Goal: Transaction & Acquisition: Book appointment/travel/reservation

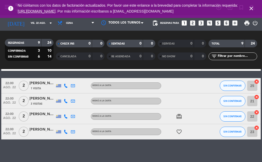
scroll to position [108, 0]
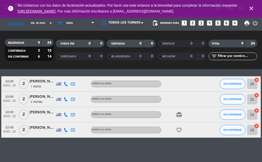
click at [249, 7] on icon "close" at bounding box center [251, 8] width 6 height 6
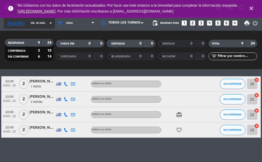
click at [41, 23] on input "vie. 22 ago." at bounding box center [45, 23] width 34 height 8
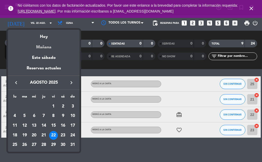
click at [43, 45] on div "Mañana" at bounding box center [44, 45] width 72 height 11
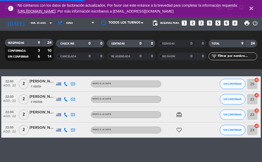
scroll to position [0, 0]
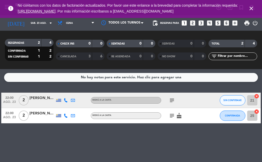
click at [172, 114] on icon "subject" at bounding box center [172, 116] width 6 height 6
click at [170, 98] on icon "subject" at bounding box center [172, 100] width 6 height 6
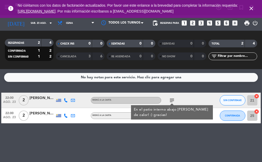
click at [108, 141] on div "No hay notas para este servicio. Haz clic para agregar una 22:00 [DATE] 2 [PERS…" at bounding box center [131, 115] width 262 height 93
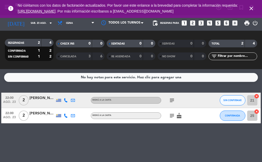
click at [172, 117] on icon "subject" at bounding box center [172, 116] width 6 height 6
click at [172, 103] on icon "subject" at bounding box center [172, 100] width 6 height 6
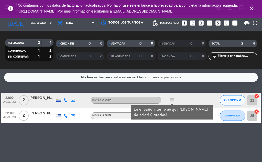
click at [90, 137] on div "No hay notas para este servicio. Haz clic para agregar una 22:00 [DATE] 2 [PERS…" at bounding box center [131, 115] width 262 height 93
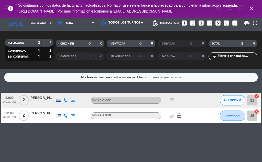
click at [83, 56] on div "3" at bounding box center [86, 57] width 10 height 6
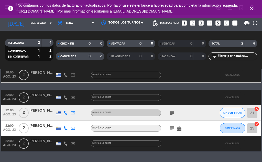
scroll to position [25, 0]
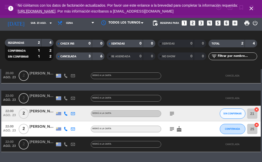
click at [84, 56] on div "3" at bounding box center [86, 57] width 10 height 6
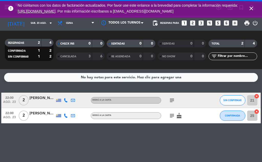
scroll to position [0, 0]
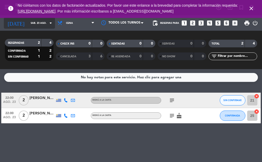
click at [48, 23] on icon "arrow_drop_down" at bounding box center [51, 23] width 6 height 6
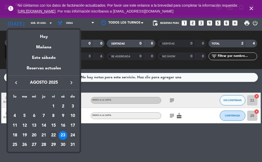
click at [73, 135] on div "24" at bounding box center [72, 135] width 9 height 9
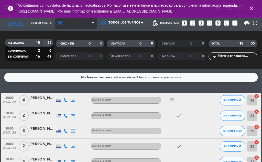
click at [85, 27] on span "Cena" at bounding box center [76, 22] width 42 height 11
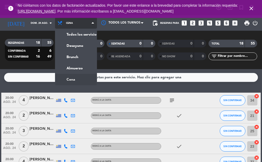
click at [77, 68] on div "menu Bisiesto [DATE] 22. agosto - 19:37 Mis reservas Mapa de mesas Disponibilid…" at bounding box center [131, 34] width 262 height 69
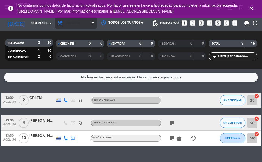
click at [77, 21] on span "Almuerzo" at bounding box center [76, 22] width 42 height 11
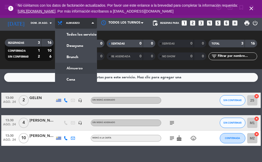
click at [82, 82] on ng-component "menu Bisiesto [DATE] 22. agosto - 19:37 Mis reservas Mapa de mesas Disponibilid…" at bounding box center [131, 81] width 262 height 162
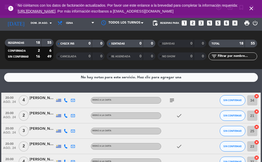
click at [172, 101] on icon "subject" at bounding box center [172, 100] width 6 height 6
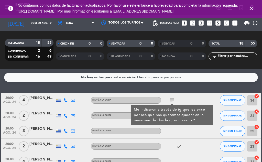
click at [170, 99] on icon "subject" at bounding box center [172, 100] width 6 height 6
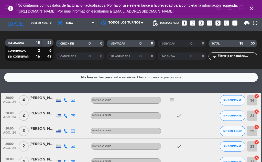
click at [197, 106] on div "subject" at bounding box center [182, 100] width 43 height 15
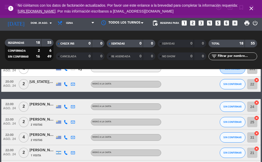
scroll to position [156, 0]
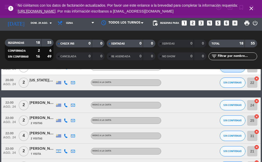
click at [198, 136] on div at bounding box center [182, 135] width 43 height 15
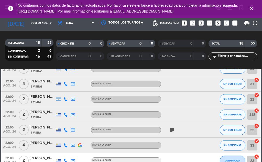
scroll to position [212, 0]
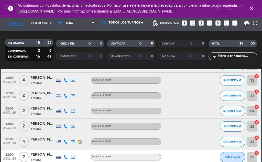
click at [172, 128] on icon "subject" at bounding box center [172, 126] width 6 height 6
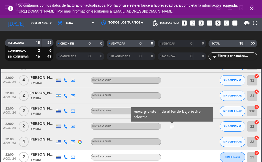
click at [122, 129] on div "MENÚ A LA CARTA" at bounding box center [126, 126] width 70 height 7
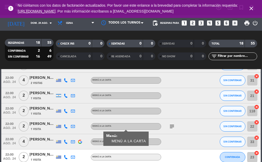
click at [180, 140] on div at bounding box center [182, 141] width 43 height 15
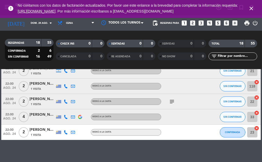
scroll to position [238, 0]
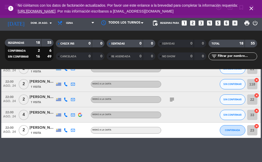
click at [172, 102] on icon "subject" at bounding box center [172, 100] width 6 height 6
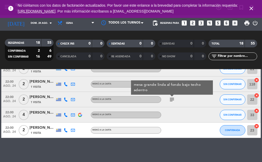
click at [114, 143] on div "No hay notas para este servicio. Haz clic para agregar una 20:00 [DATE] 4 [PERS…" at bounding box center [131, 115] width 262 height 93
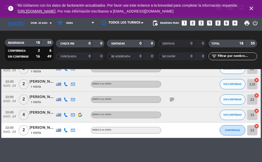
click at [252, 8] on icon "close" at bounding box center [251, 8] width 6 height 6
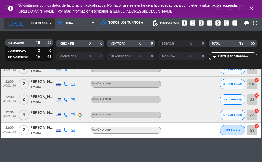
click at [27, 27] on div "[DATE] [DATE] arrow_drop_down" at bounding box center [29, 22] width 51 height 11
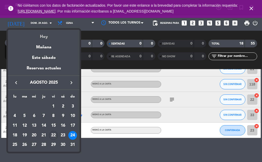
click at [38, 37] on div "Hoy" at bounding box center [44, 35] width 72 height 11
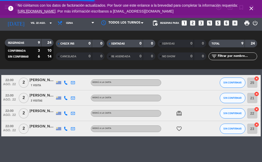
scroll to position [109, 0]
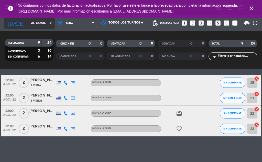
click at [39, 23] on input "vie. 22 ago." at bounding box center [45, 23] width 34 height 8
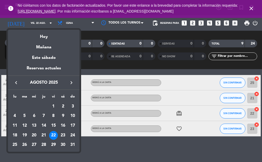
click at [253, 7] on div at bounding box center [131, 81] width 262 height 162
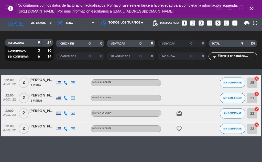
click at [251, 9] on icon "close" at bounding box center [251, 8] width 6 height 6
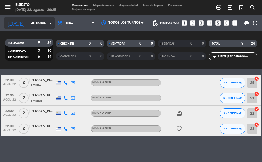
click at [49, 26] on input "vie. 22 ago." at bounding box center [45, 23] width 34 height 8
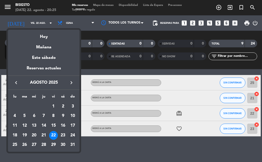
click at [73, 135] on div "24" at bounding box center [72, 135] width 9 height 9
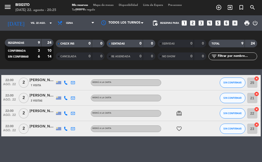
type input "dom. 24 ago."
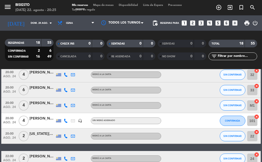
scroll to position [128, 0]
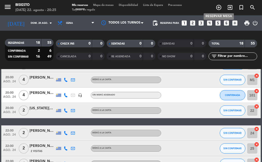
click at [219, 5] on icon "add_circle_outline" at bounding box center [219, 7] width 6 height 6
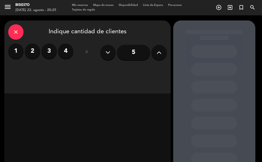
click at [31, 53] on label "2" at bounding box center [32, 51] width 15 height 15
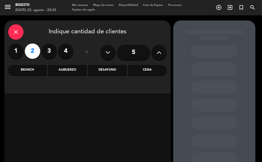
click at [151, 72] on div "Cena" at bounding box center [147, 70] width 39 height 10
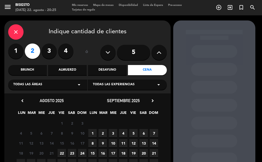
click at [81, 155] on span "24" at bounding box center [82, 153] width 8 height 8
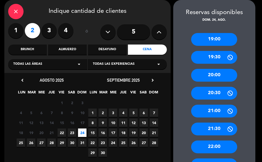
click at [214, 148] on div "22:00" at bounding box center [214, 147] width 46 height 13
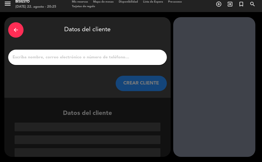
click at [45, 57] on input "1" at bounding box center [87, 57] width 151 height 7
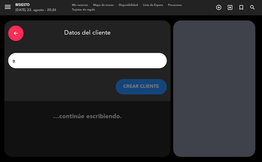
scroll to position [0, 0]
type input "g"
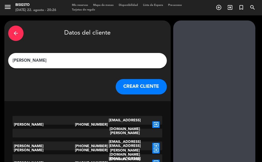
scroll to position [26, 0]
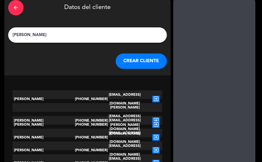
type input "[PERSON_NAME]"
click at [155, 121] on icon "exit_to_app" at bounding box center [155, 124] width 7 height 7
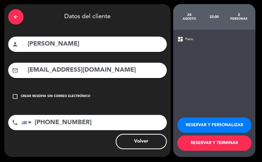
scroll to position [16, 0]
click at [221, 128] on button "RESERVAR Y PERSONALIZAR" at bounding box center [215, 125] width 74 height 15
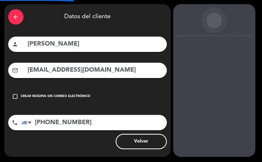
scroll to position [20, 0]
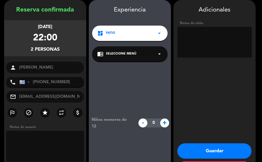
click at [214, 152] on button "Guardar" at bounding box center [215, 150] width 74 height 15
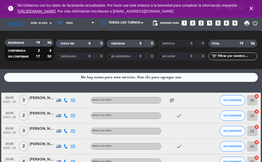
click at [253, 10] on icon "close" at bounding box center [251, 8] width 6 height 6
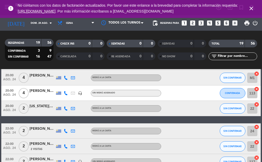
scroll to position [130, 0]
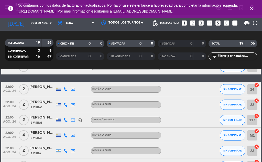
click at [15, 114] on span "22:00" at bounding box center [9, 117] width 13 height 6
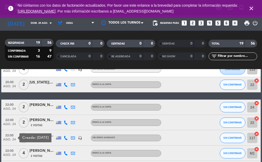
scroll to position [157, 0]
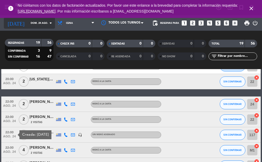
click at [48, 23] on icon "arrow_drop_down" at bounding box center [51, 23] width 6 height 6
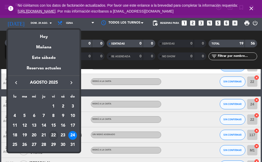
click at [56, 139] on div "22" at bounding box center [53, 135] width 9 height 9
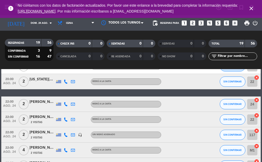
type input "vie. 22 ago."
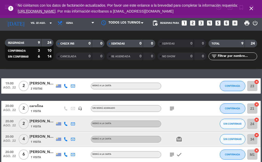
scroll to position [0, 0]
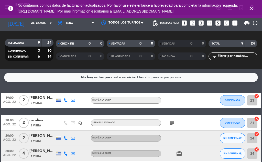
click at [2, 158] on div "20:00 [DATE]" at bounding box center [9, 153] width 16 height 15
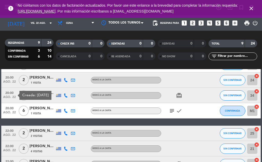
scroll to position [59, 0]
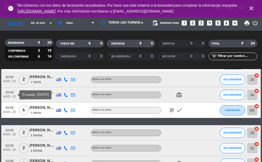
click at [11, 116] on span "ago. 22" at bounding box center [9, 113] width 13 height 6
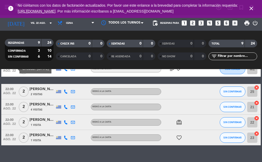
scroll to position [100, 0]
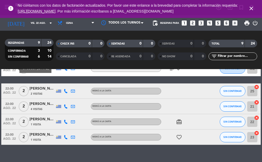
click at [18, 152] on div "No hay notas para este servicio. Haz clic para agregar una 19:00 [DATE] 2 [PERS…" at bounding box center [131, 115] width 262 height 93
click at [182, 122] on icon "card_giftcard" at bounding box center [179, 122] width 6 height 6
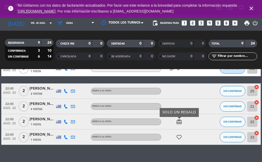
click at [178, 140] on icon "favorite_border" at bounding box center [179, 137] width 6 height 6
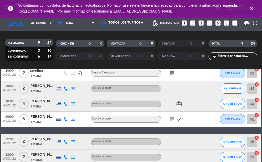
scroll to position [49, 0]
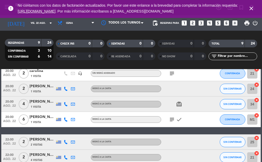
click at [175, 120] on icon "subject" at bounding box center [172, 120] width 6 height 6
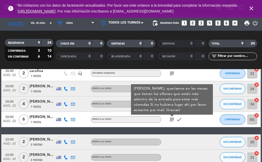
click at [190, 122] on div "subject [PERSON_NAME], queríamos en las mesas que tienen los sillones que están…" at bounding box center [182, 119] width 43 height 15
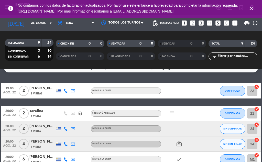
scroll to position [8, 0]
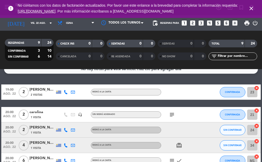
click at [172, 117] on icon "subject" at bounding box center [172, 115] width 6 height 6
click at [193, 125] on div at bounding box center [182, 129] width 43 height 15
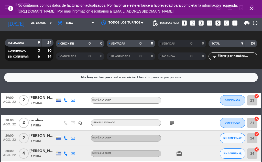
click at [179, 155] on icon "card_giftcard" at bounding box center [179, 154] width 6 height 6
click at [198, 126] on div "subject" at bounding box center [182, 122] width 43 height 15
